Goal: Task Accomplishment & Management: Manage account settings

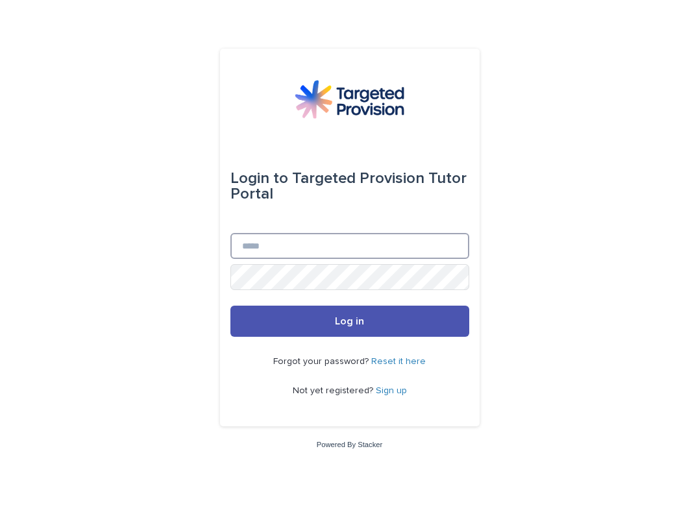
click at [332, 242] on input "Email" at bounding box center [349, 246] width 239 height 26
type input "**********"
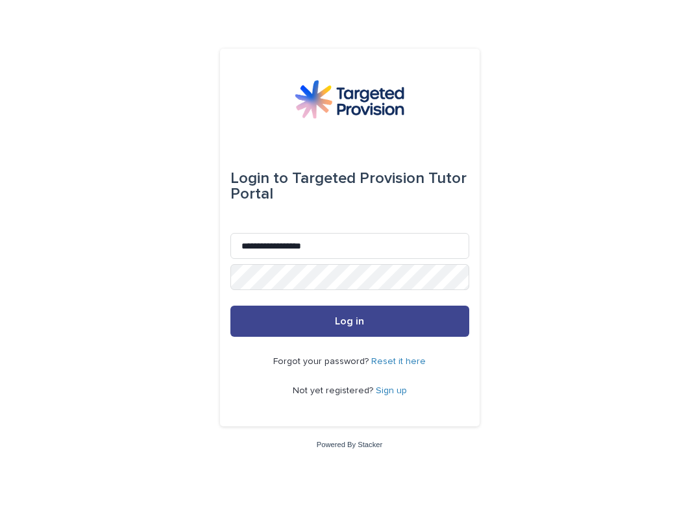
click at [317, 334] on button "Log in" at bounding box center [349, 321] width 239 height 31
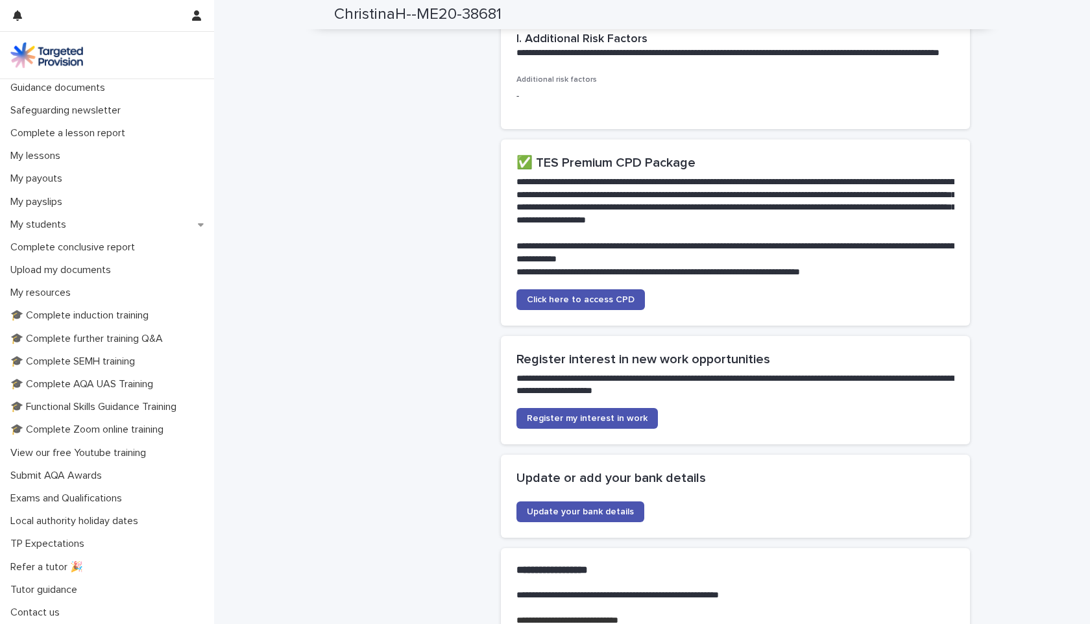
scroll to position [3595, 0]
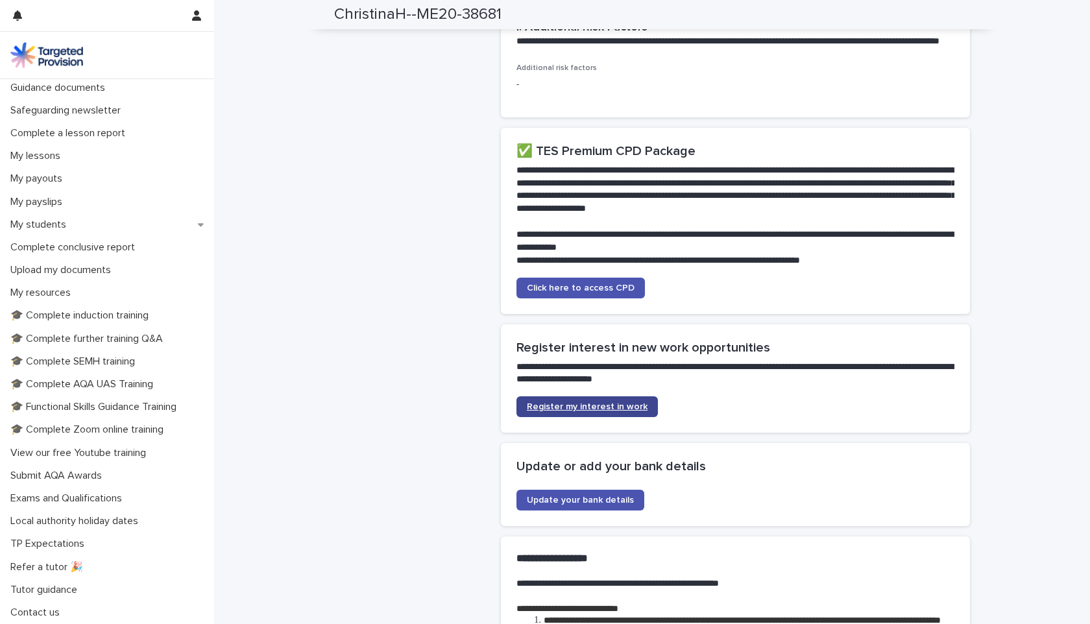
click at [589, 402] on span "Register my interest in work" at bounding box center [587, 406] width 121 height 9
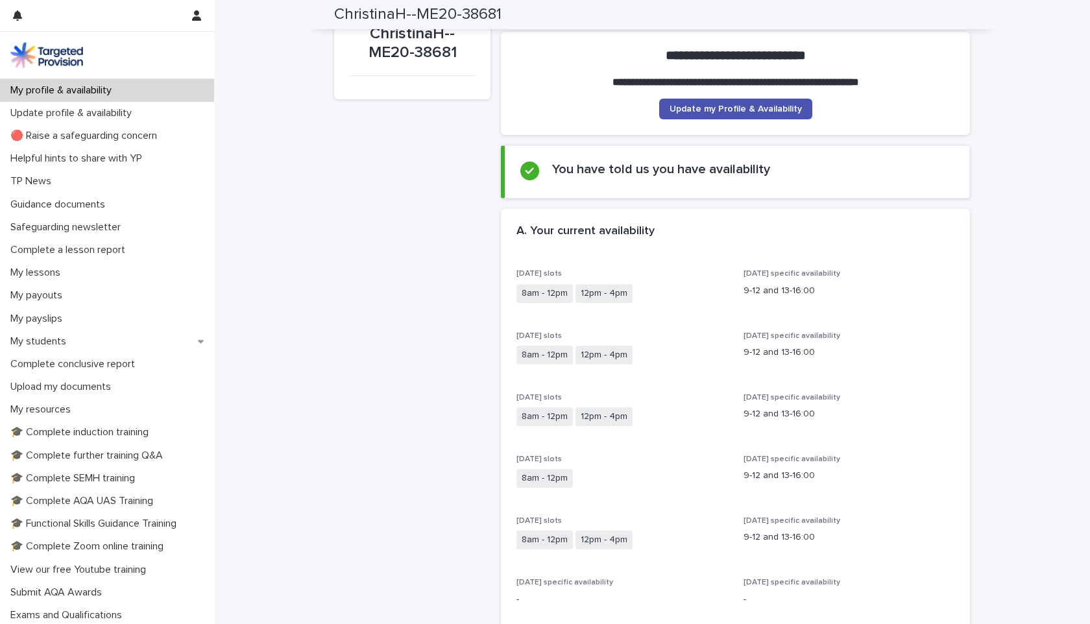
scroll to position [0, 0]
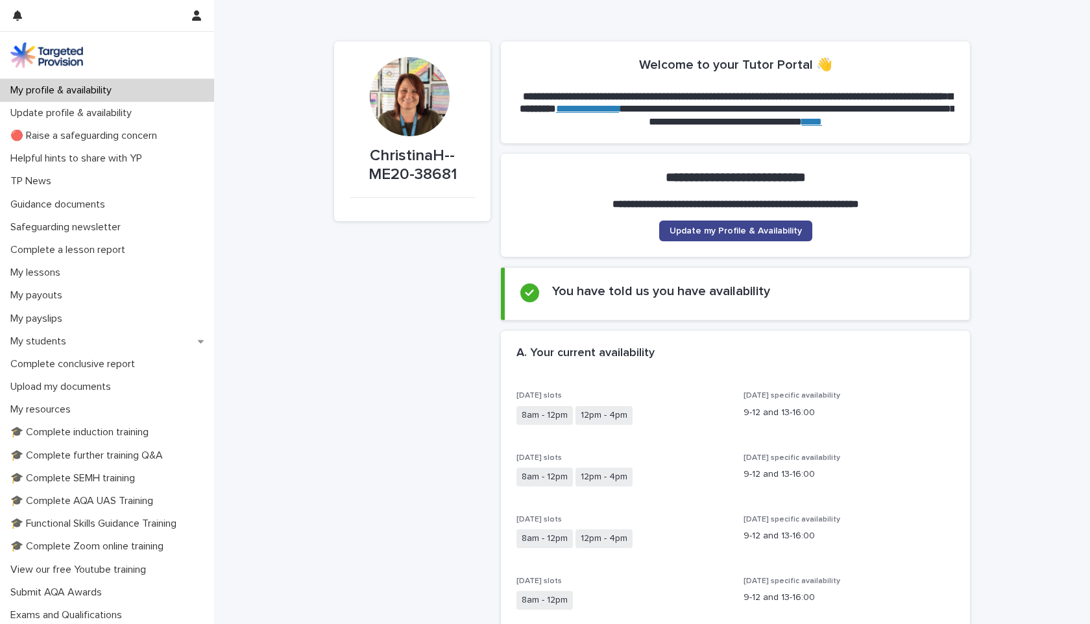
click at [698, 234] on span "Update my Profile & Availability" at bounding box center [736, 230] width 132 height 9
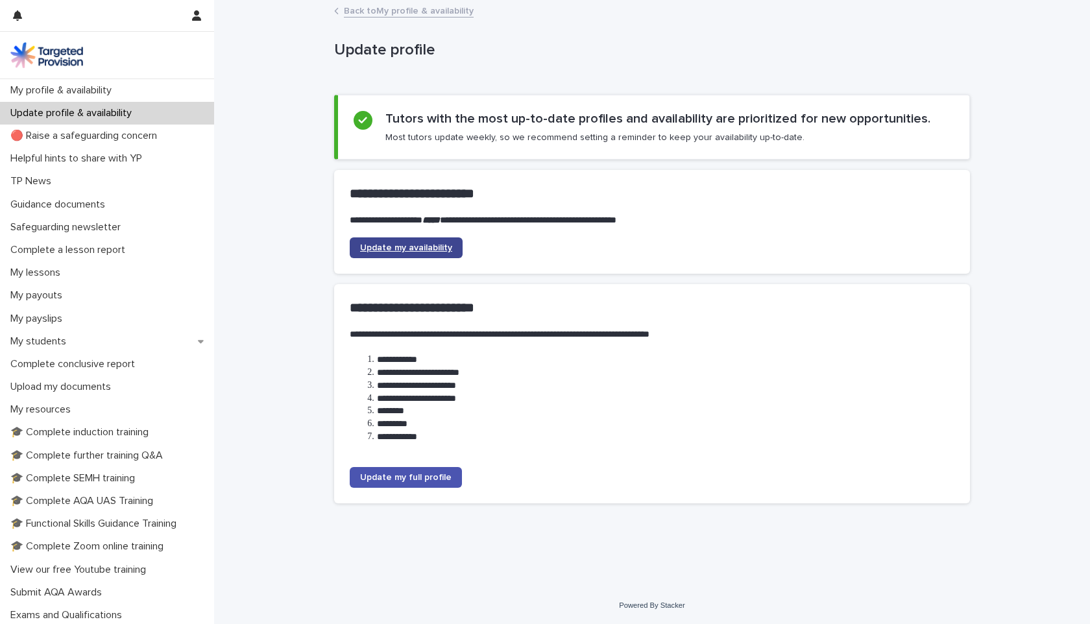
click at [408, 248] on span "Update my availability" at bounding box center [406, 247] width 92 height 9
click at [340, 9] on div "Back to My profile & availability" at bounding box center [652, 12] width 649 height 18
click at [202, 15] on button "button" at bounding box center [196, 15] width 25 height 31
click at [145, 51] on p "Log Out" at bounding box center [159, 55] width 82 height 22
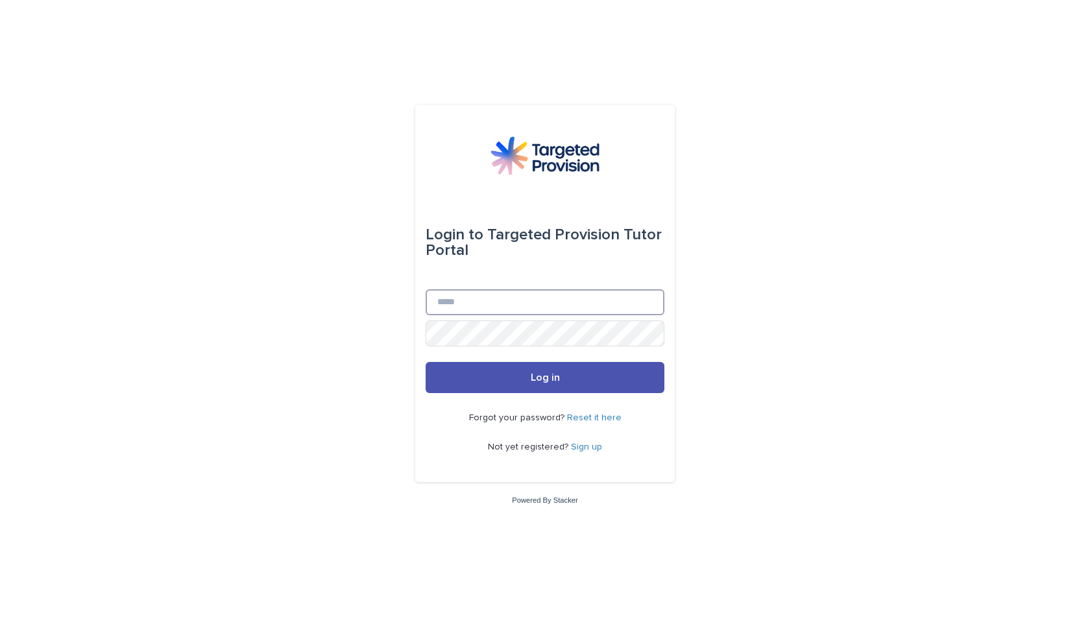
type input "**********"
